Goal: Navigation & Orientation: Understand site structure

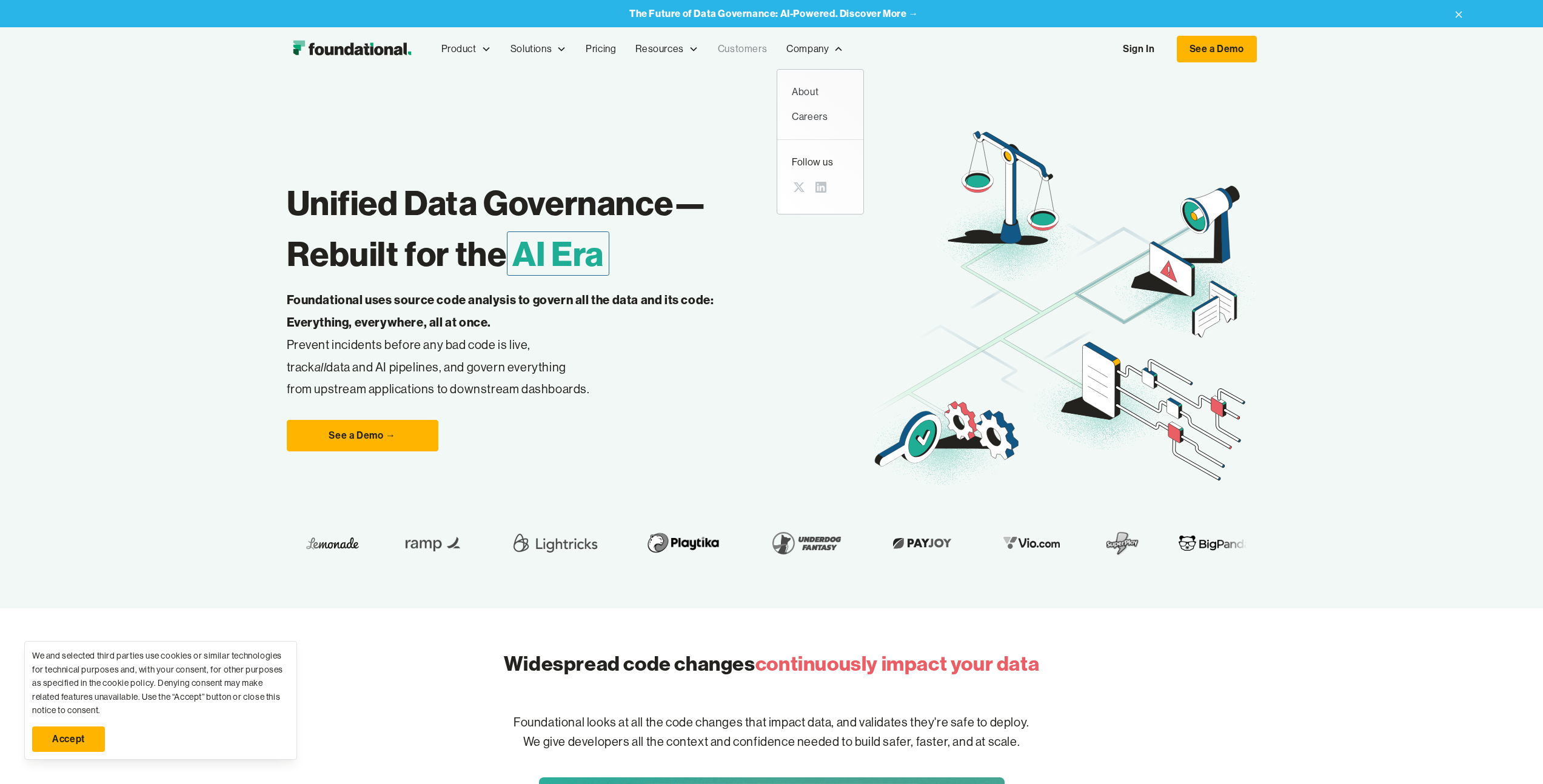
click at [768, 52] on link "Customers" at bounding box center [742, 49] width 68 height 40
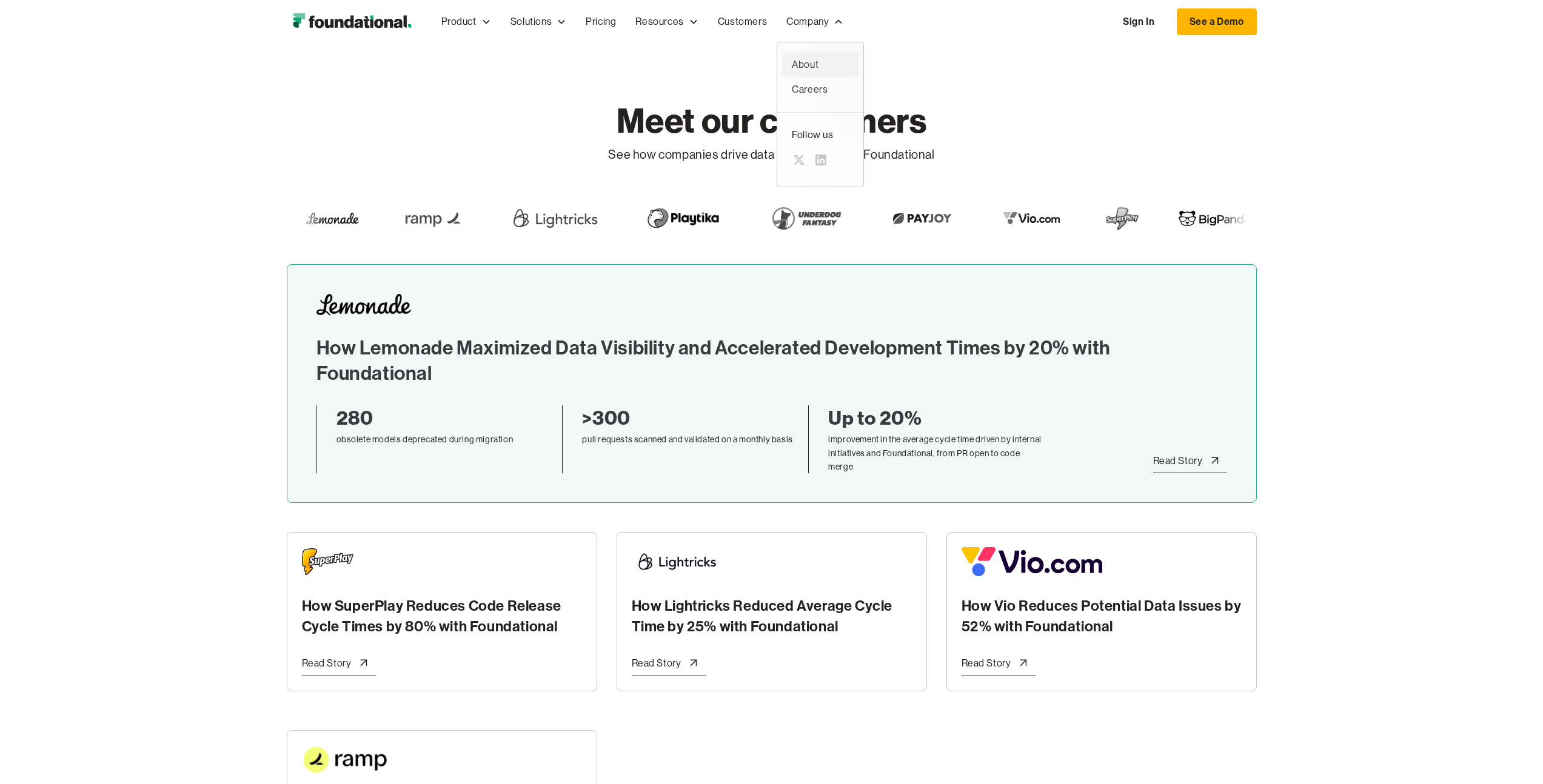
click at [814, 62] on div "About" at bounding box center [820, 65] width 57 height 16
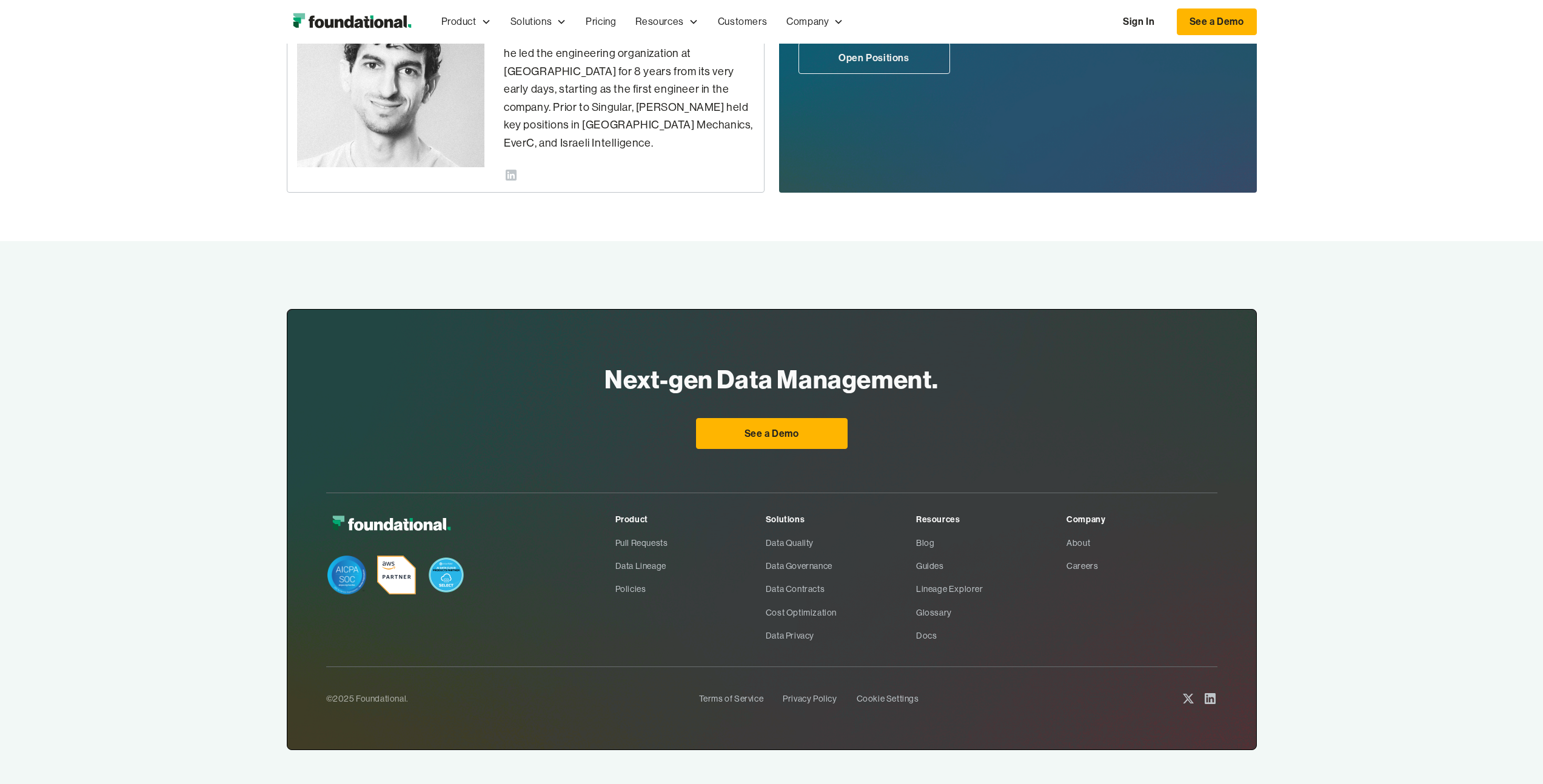
scroll to position [557, 0]
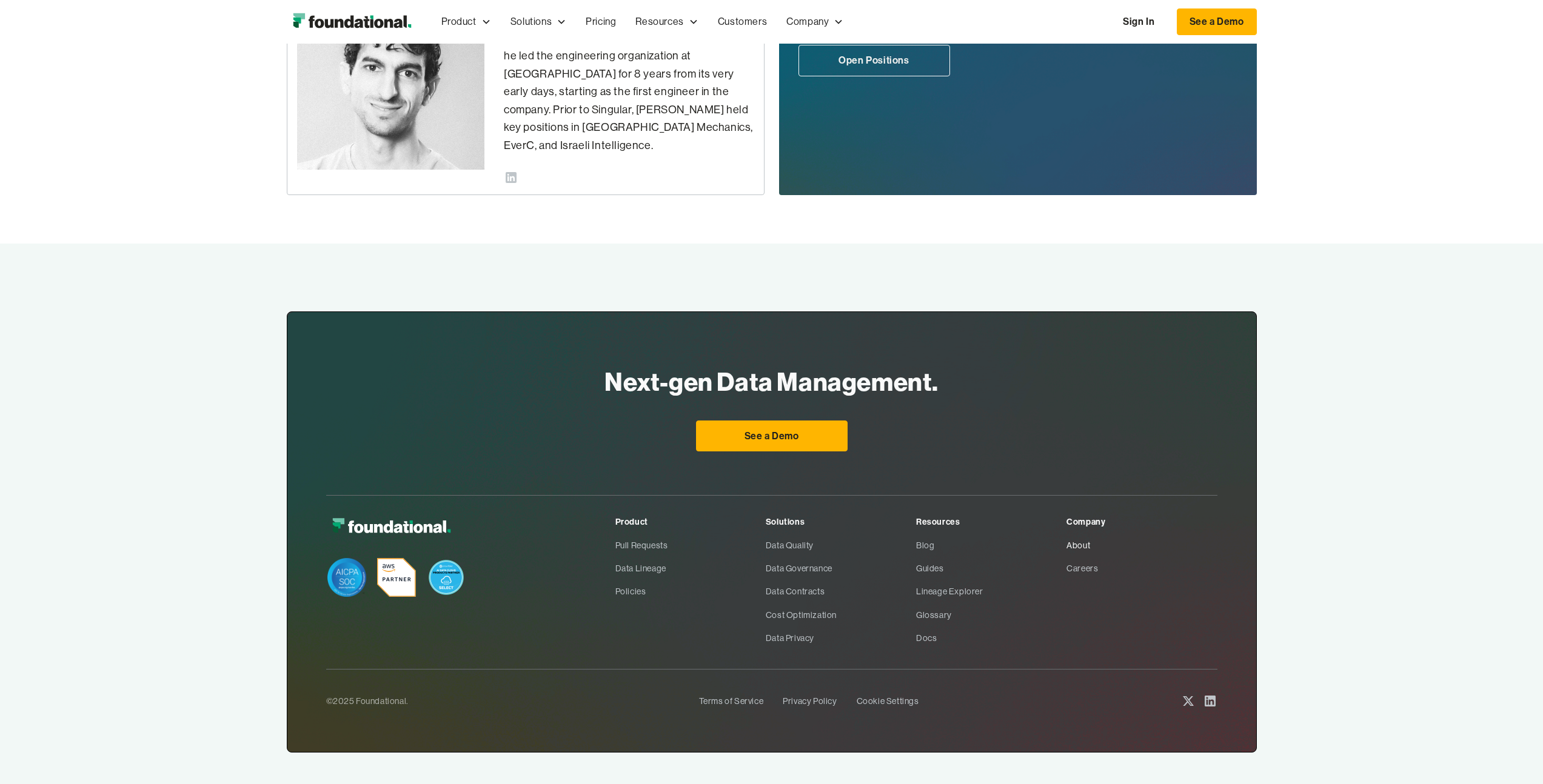
click at [1078, 534] on link "About" at bounding box center [1141, 545] width 150 height 23
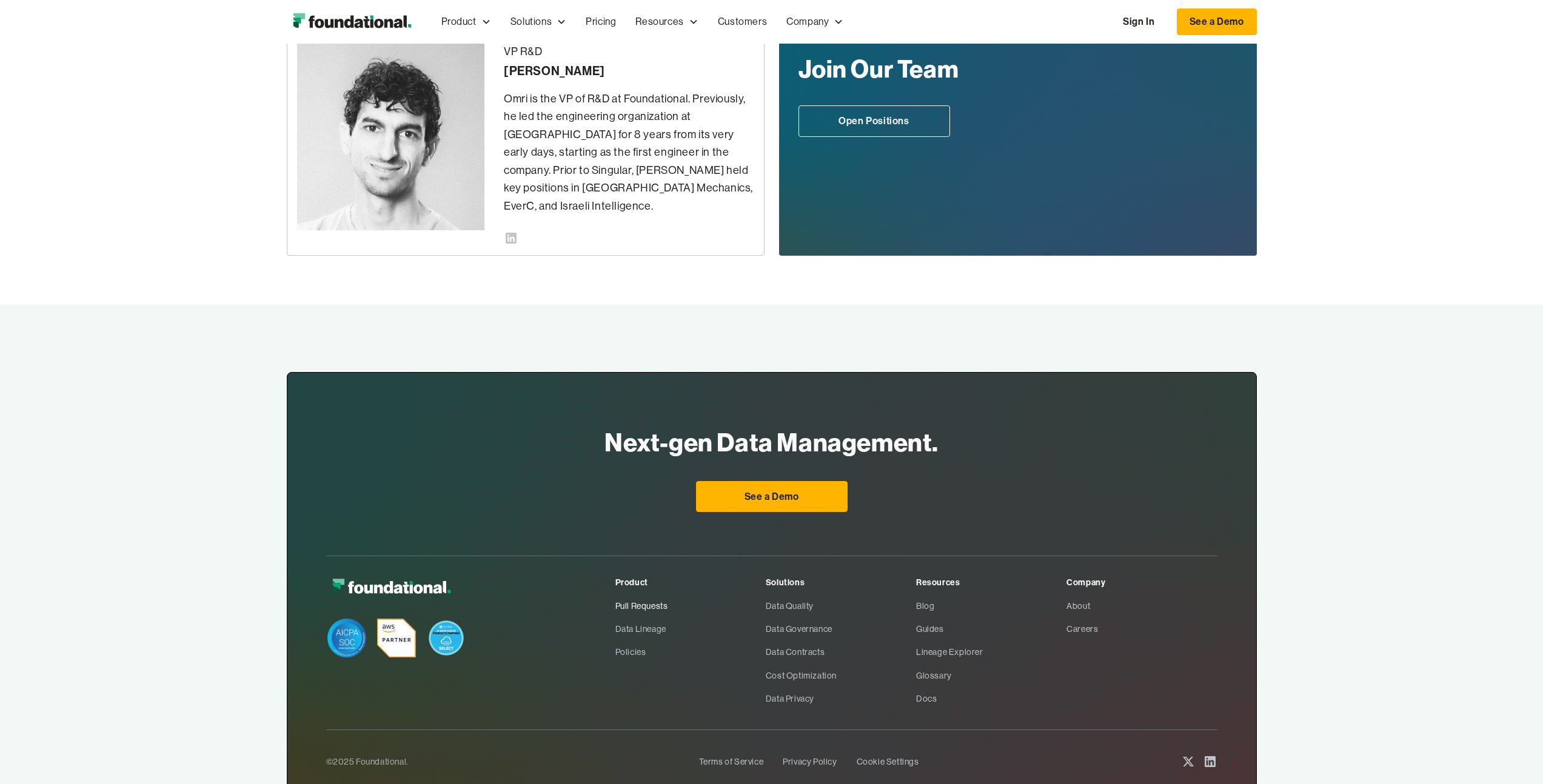
scroll to position [559, 0]
